Goal: Navigation & Orientation: Find specific page/section

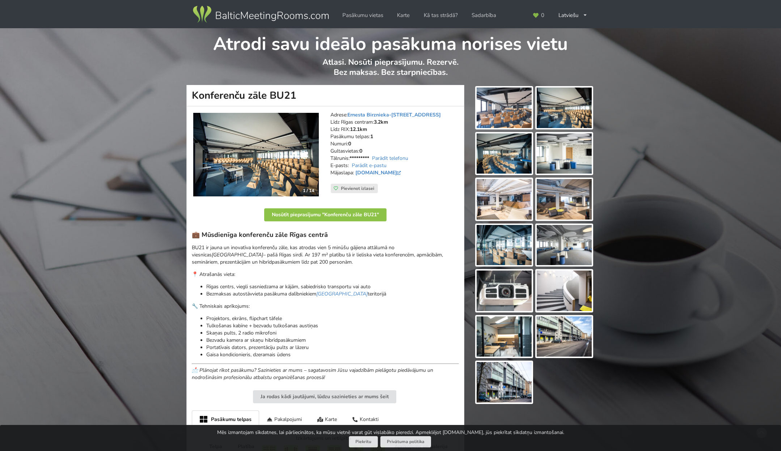
click at [371, 245] on p "BU21 ir jauna un inovatīva konferenču zāle, kas atrodas vien 5 minūšu gājiena a…" at bounding box center [325, 255] width 267 height 22
click at [401, 114] on link "Ernesta Birznieka-[STREET_ADDRESS]" at bounding box center [393, 114] width 93 height 7
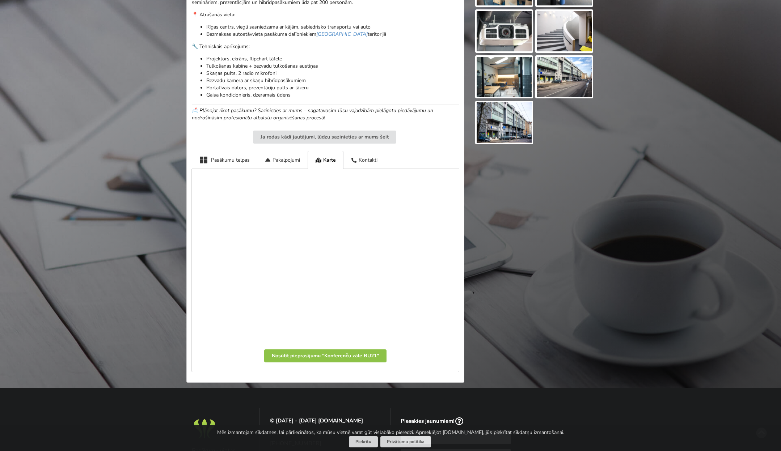
scroll to position [224, 0]
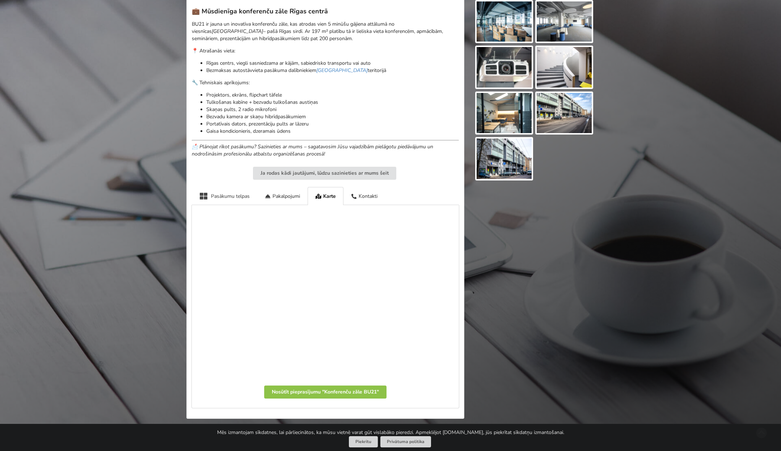
click at [230, 194] on div "Pasākumu telpas" at bounding box center [224, 196] width 65 height 18
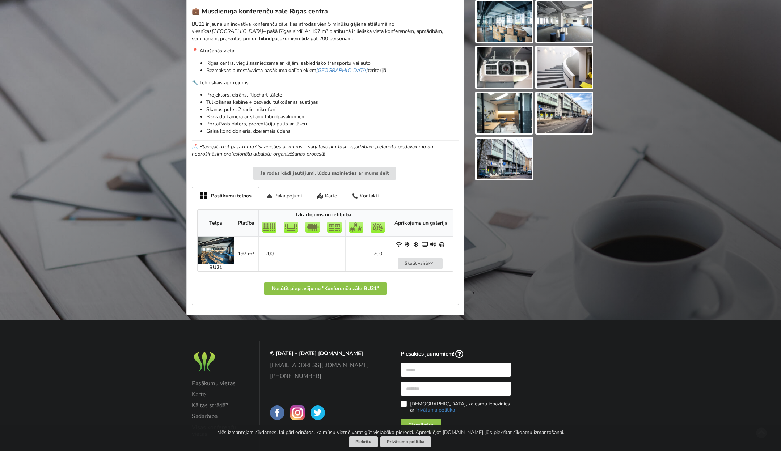
click at [283, 195] on div "Pakalpojumi" at bounding box center [284, 195] width 51 height 17
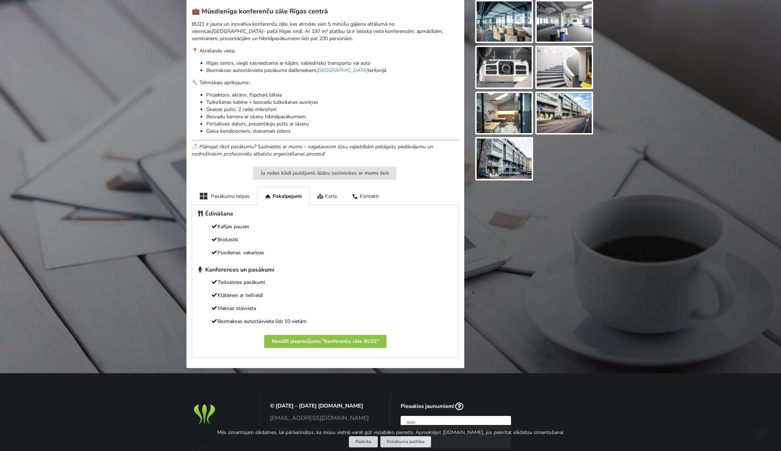
click at [327, 194] on div "Karte" at bounding box center [326, 196] width 35 height 18
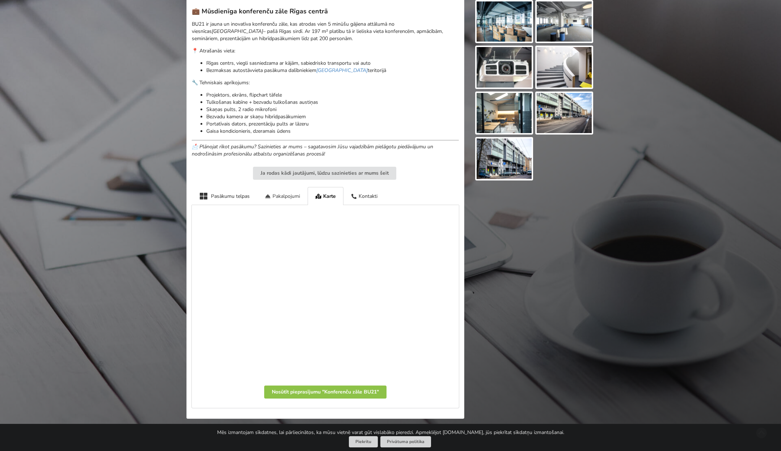
click at [279, 195] on div "Pakalpojumi" at bounding box center [282, 196] width 51 height 18
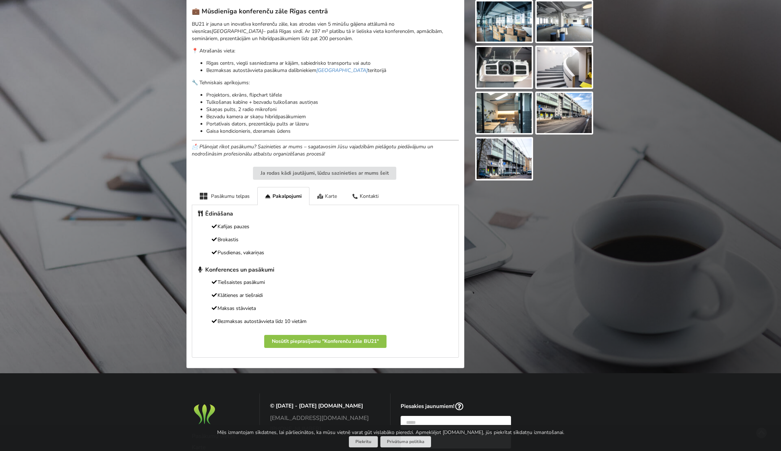
click at [339, 195] on div "Karte" at bounding box center [326, 196] width 35 height 18
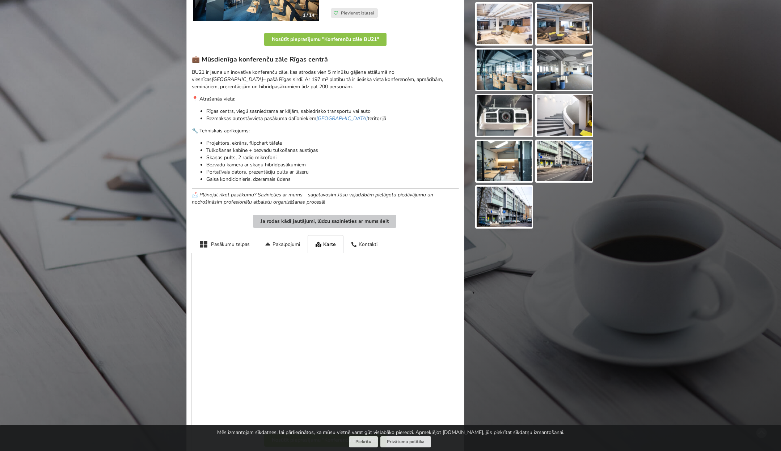
scroll to position [181, 0]
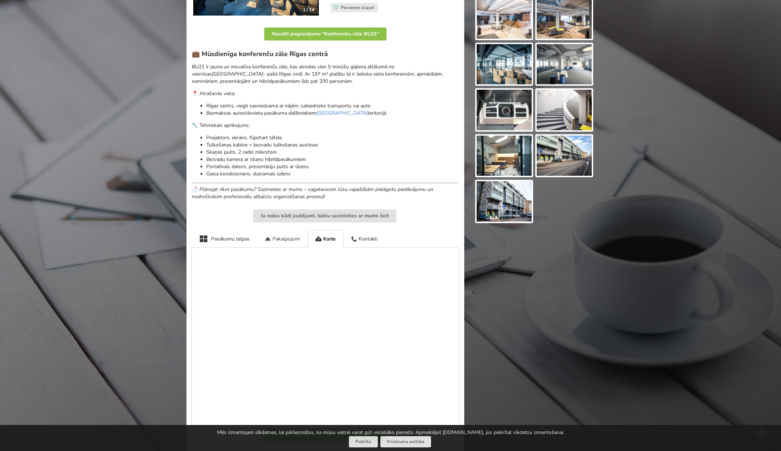
click at [302, 240] on div "Pakalpojumi" at bounding box center [282, 239] width 51 height 18
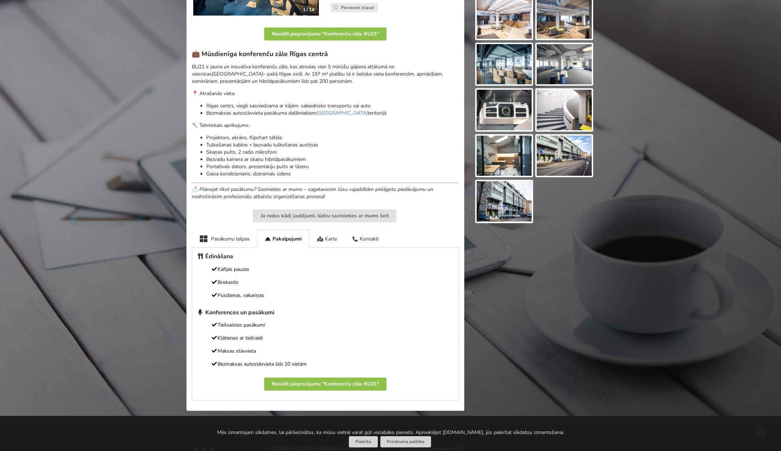
scroll to position [0, 0]
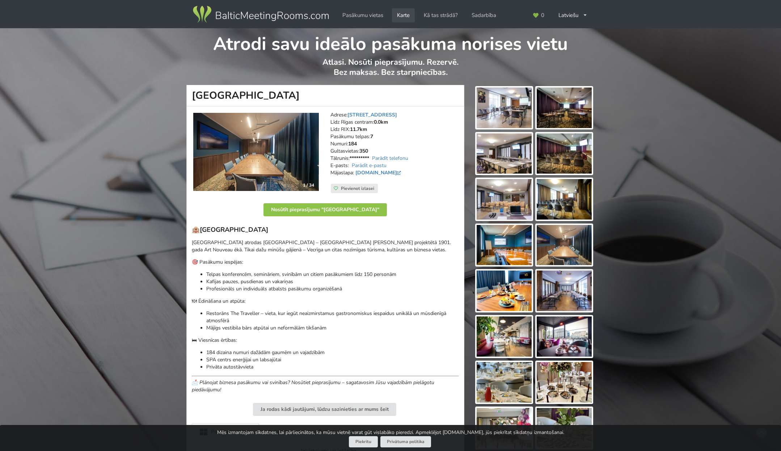
click at [403, 16] on link "Karte" at bounding box center [403, 15] width 23 height 14
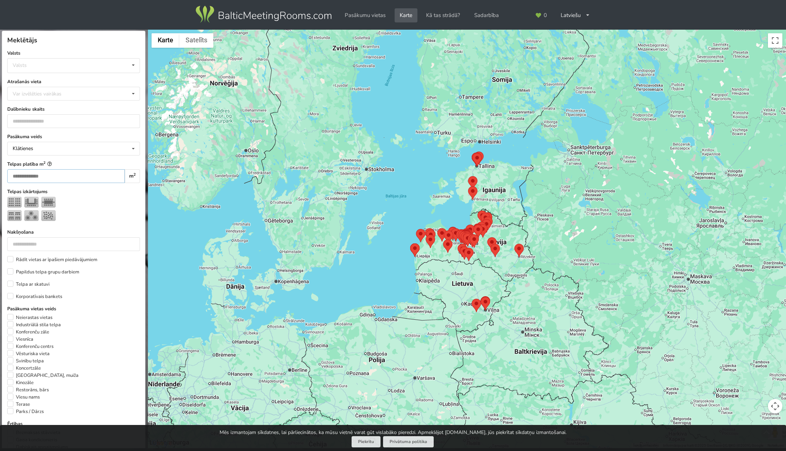
click at [25, 181] on input "number" at bounding box center [66, 176] width 118 height 14
click at [20, 126] on input "number" at bounding box center [73, 121] width 133 height 14
click at [22, 90] on div "Var izvēlēties vairākas" at bounding box center [44, 94] width 67 height 8
click at [19, 58] on div "Valsts Valsts Igaunija Latvija Lietuva" at bounding box center [73, 62] width 133 height 24
click at [16, 94] on div "Var izvēlēties vairākas" at bounding box center [44, 94] width 67 height 8
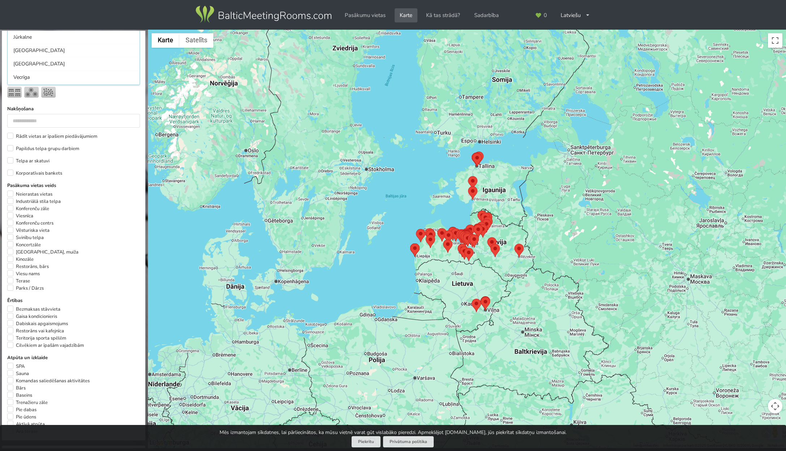
scroll to position [168, 0]
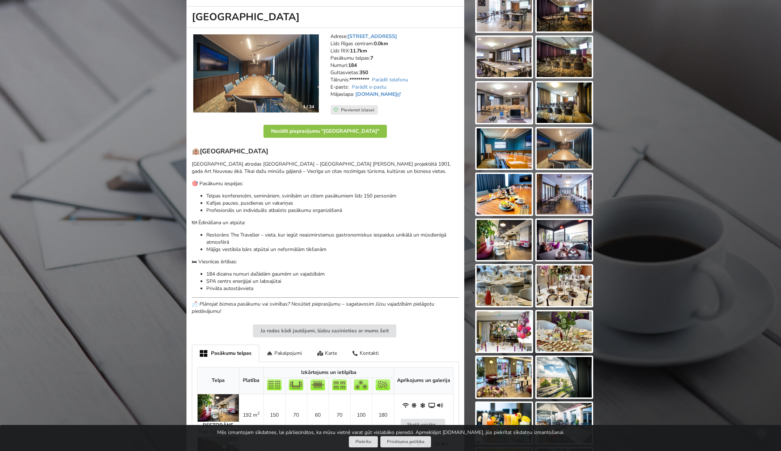
scroll to position [362, 0]
